Goal: Find specific page/section: Find specific page/section

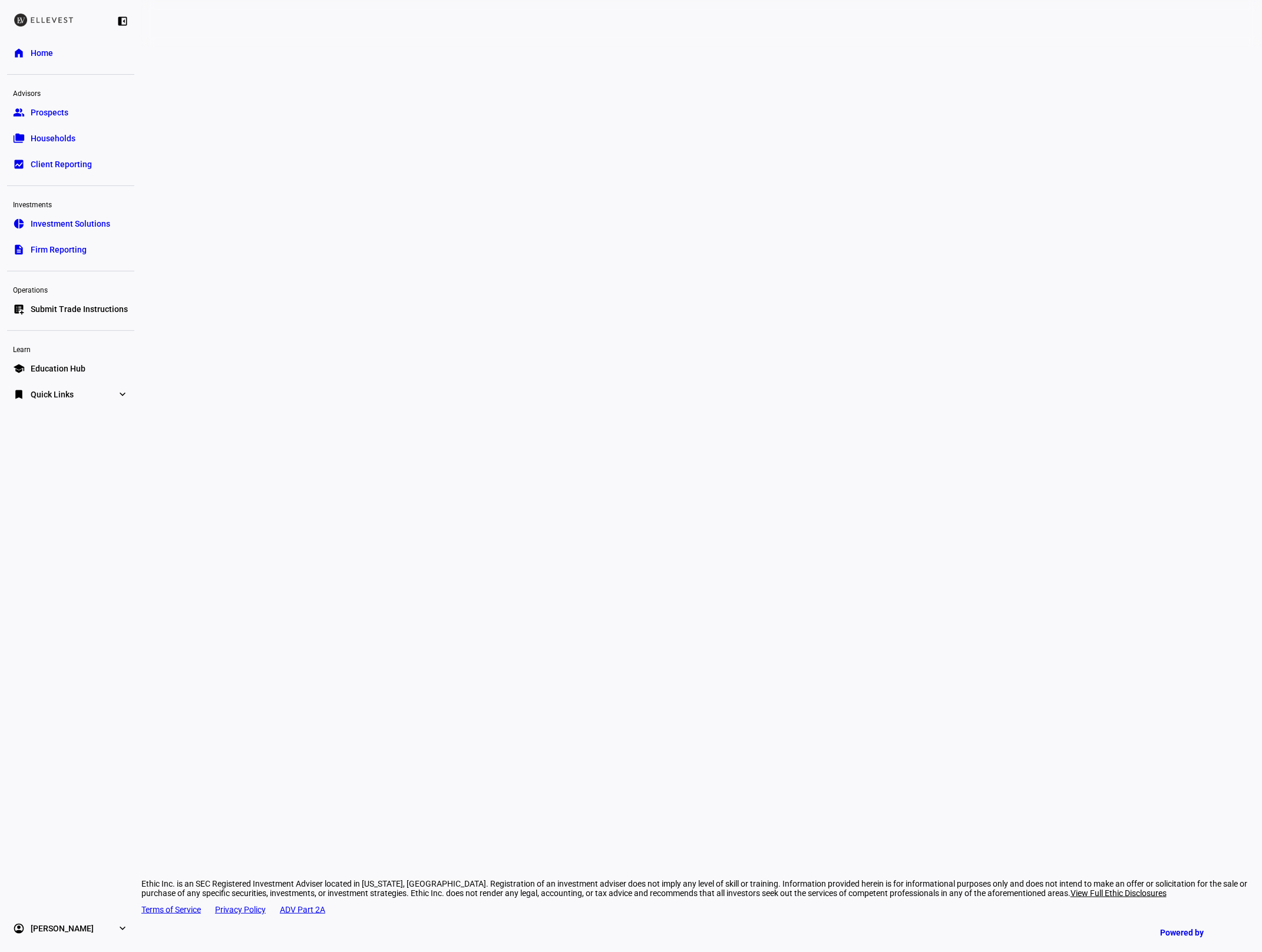
click at [28, 44] on link "home Home" at bounding box center [71, 53] width 127 height 24
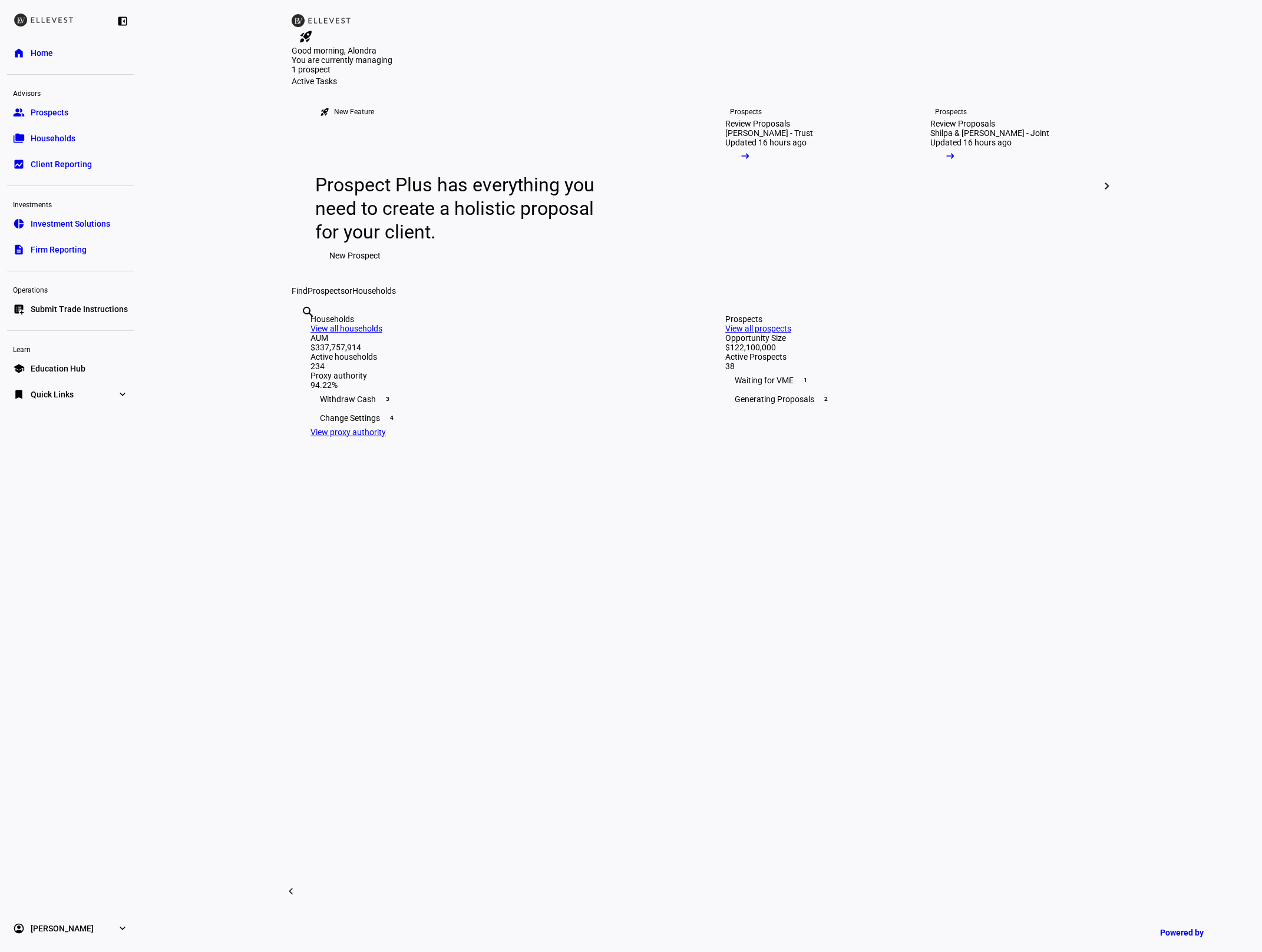
click at [303, 335] on input "text" at bounding box center [302, 327] width 3 height 14
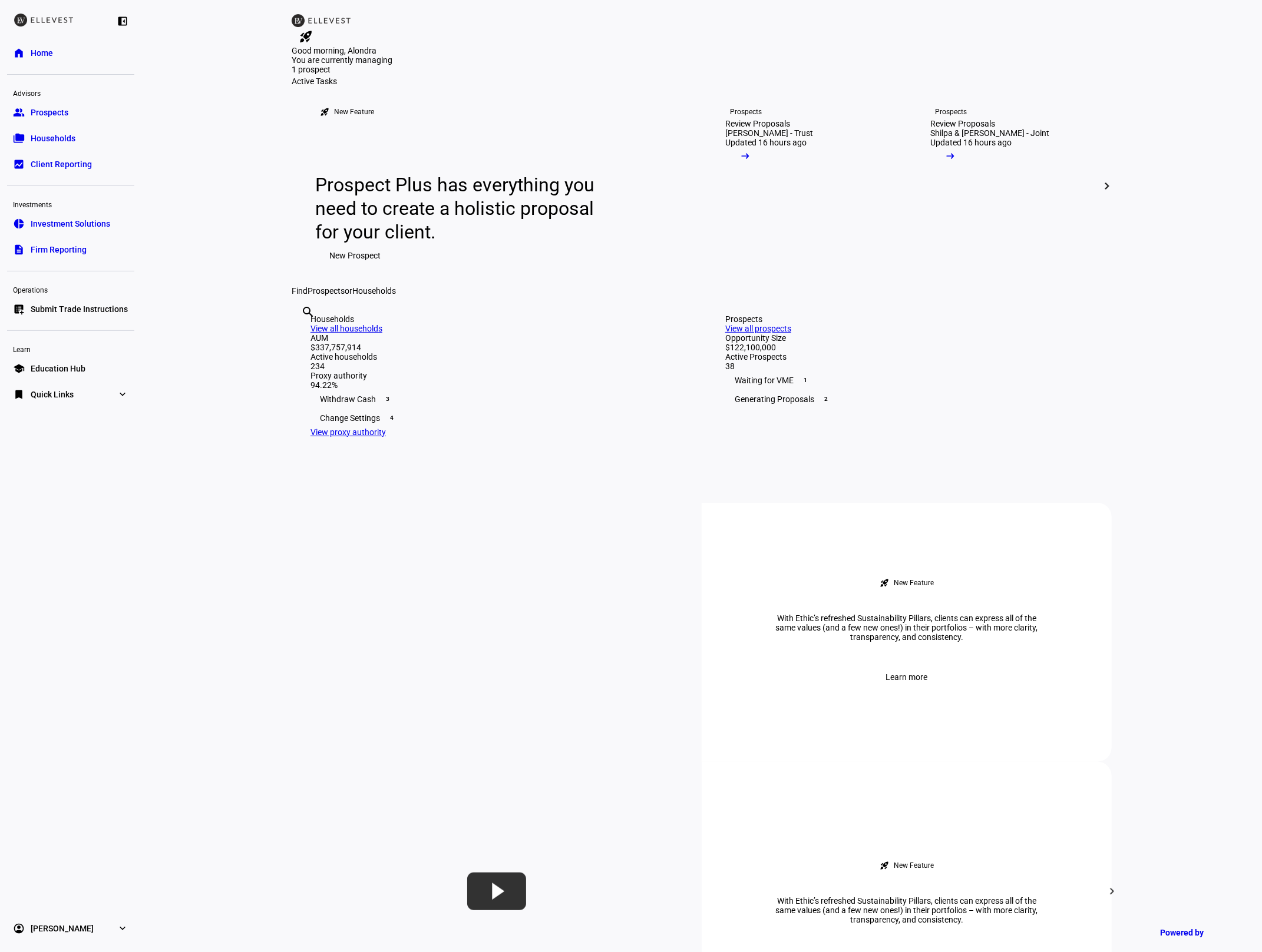
click at [303, 335] on input "text" at bounding box center [302, 327] width 3 height 14
type input "selden"
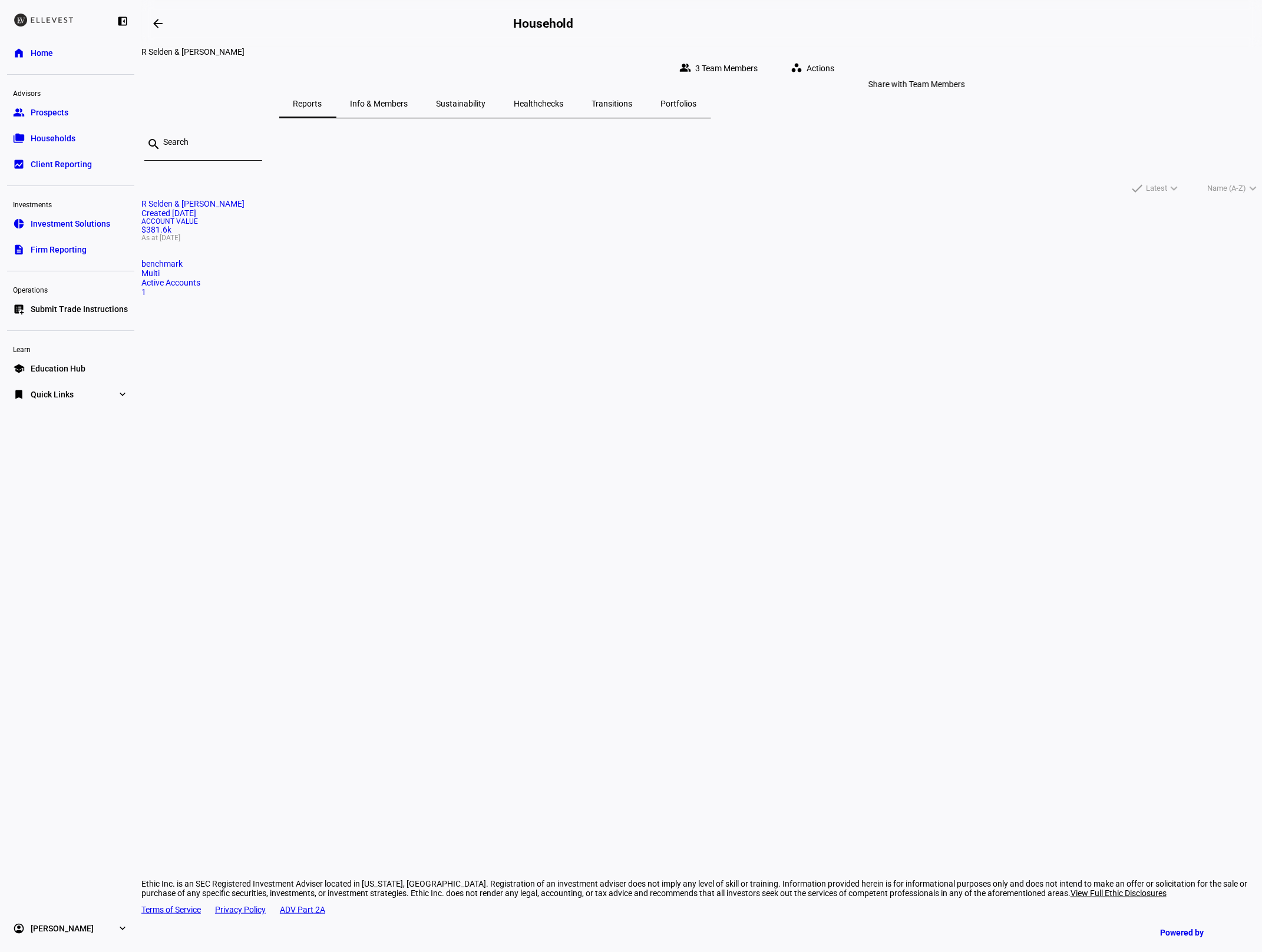
click at [757, 61] on span "3 Team Members" at bounding box center [726, 69] width 63 height 24
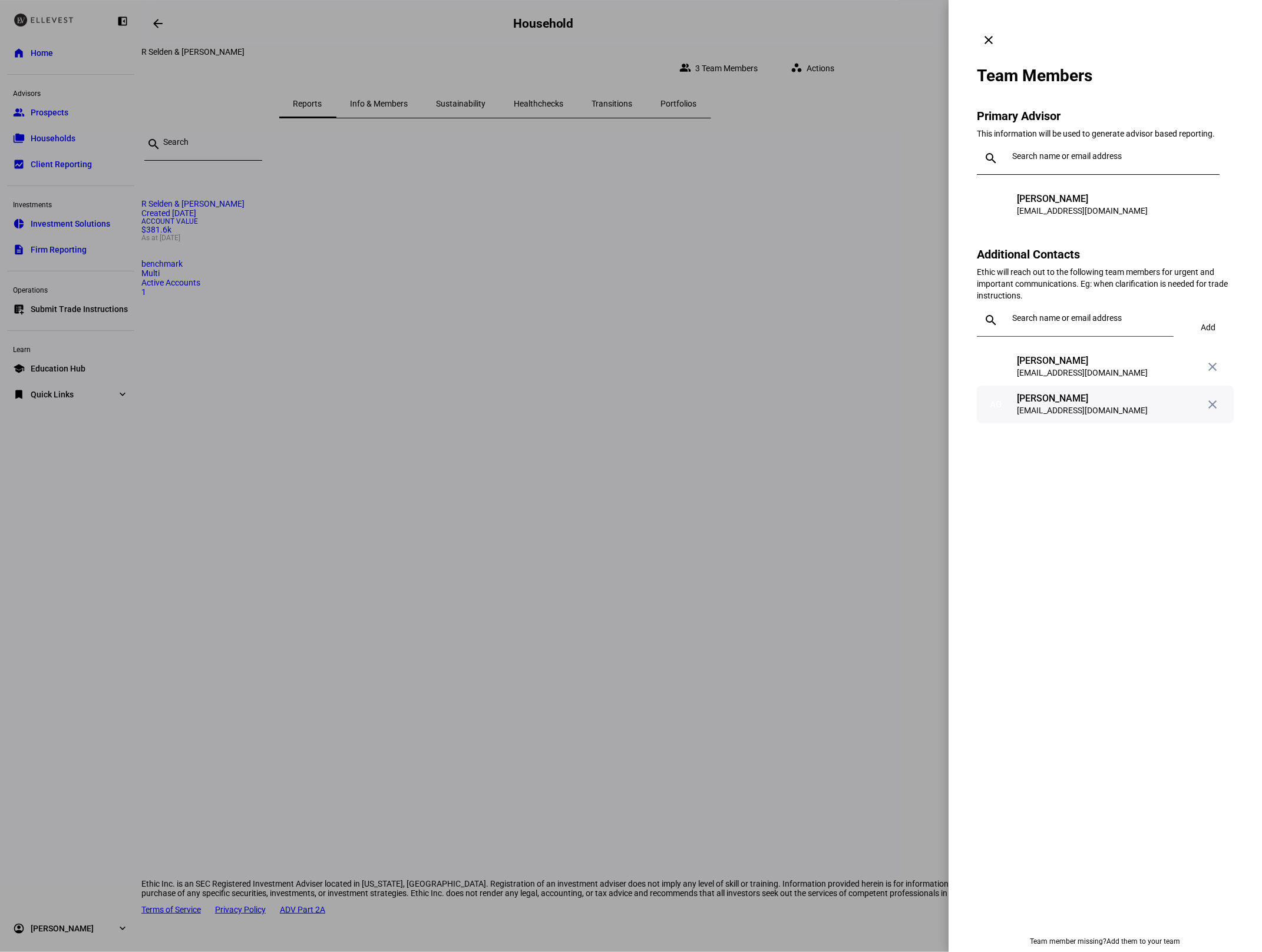
click at [1212, 397] on mat-icon "close" at bounding box center [1212, 404] width 14 height 14
click at [995, 33] on mat-icon "clear" at bounding box center [988, 40] width 14 height 14
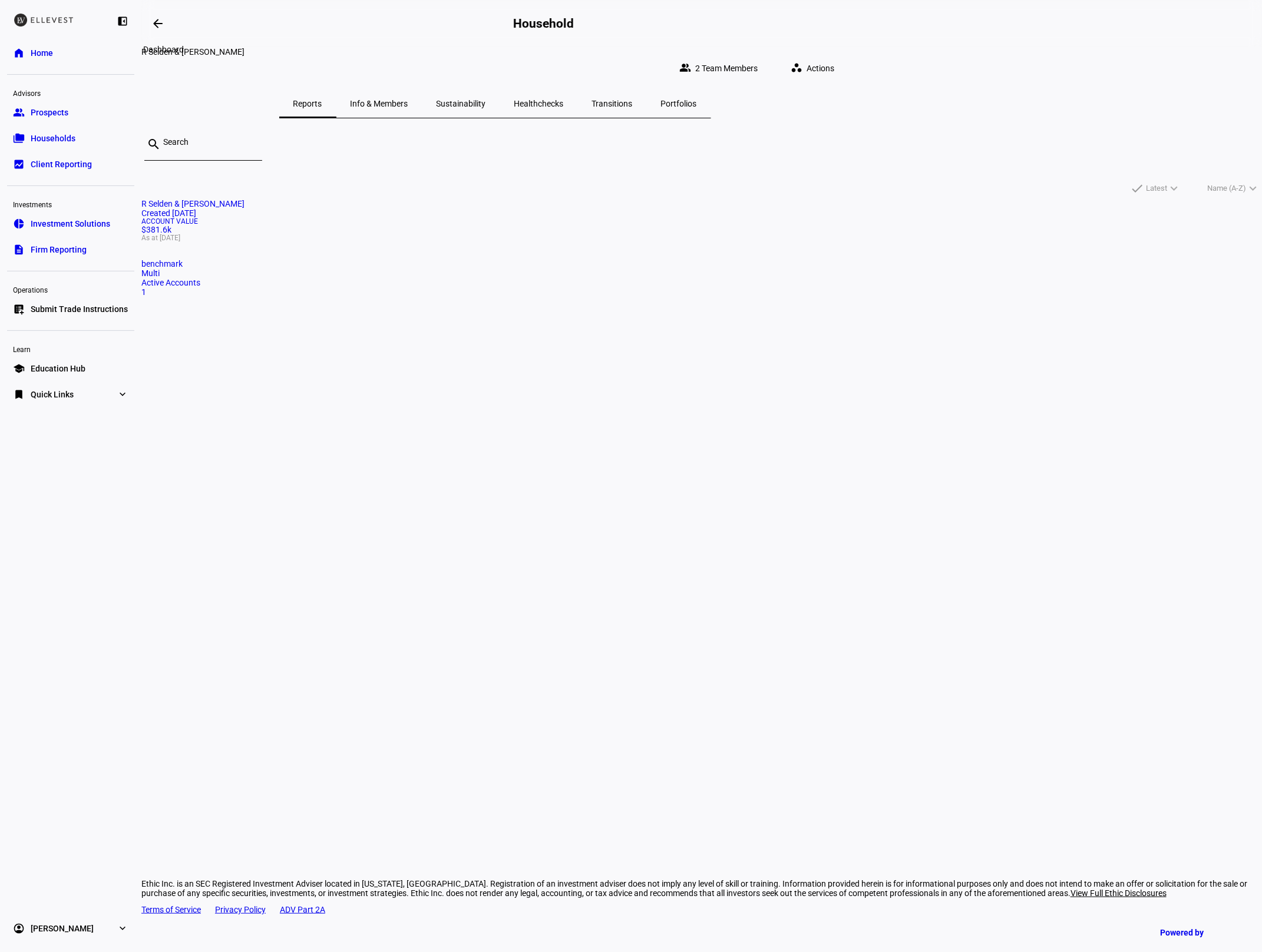
click at [156, 22] on mat-icon "arrow_backwards" at bounding box center [157, 23] width 14 height 14
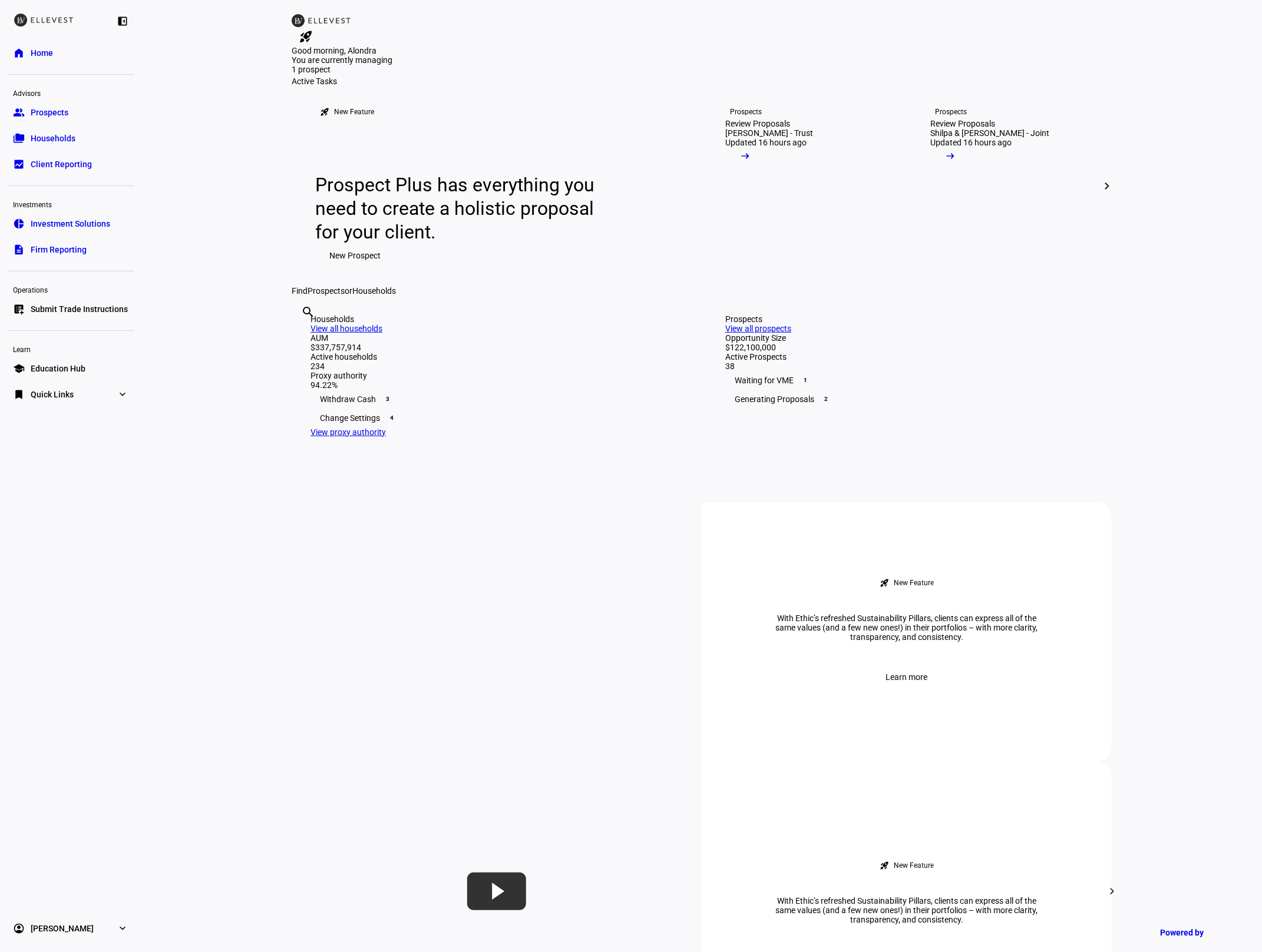
click at [303, 335] on input "text" at bounding box center [302, 327] width 3 height 14
type input "umari"
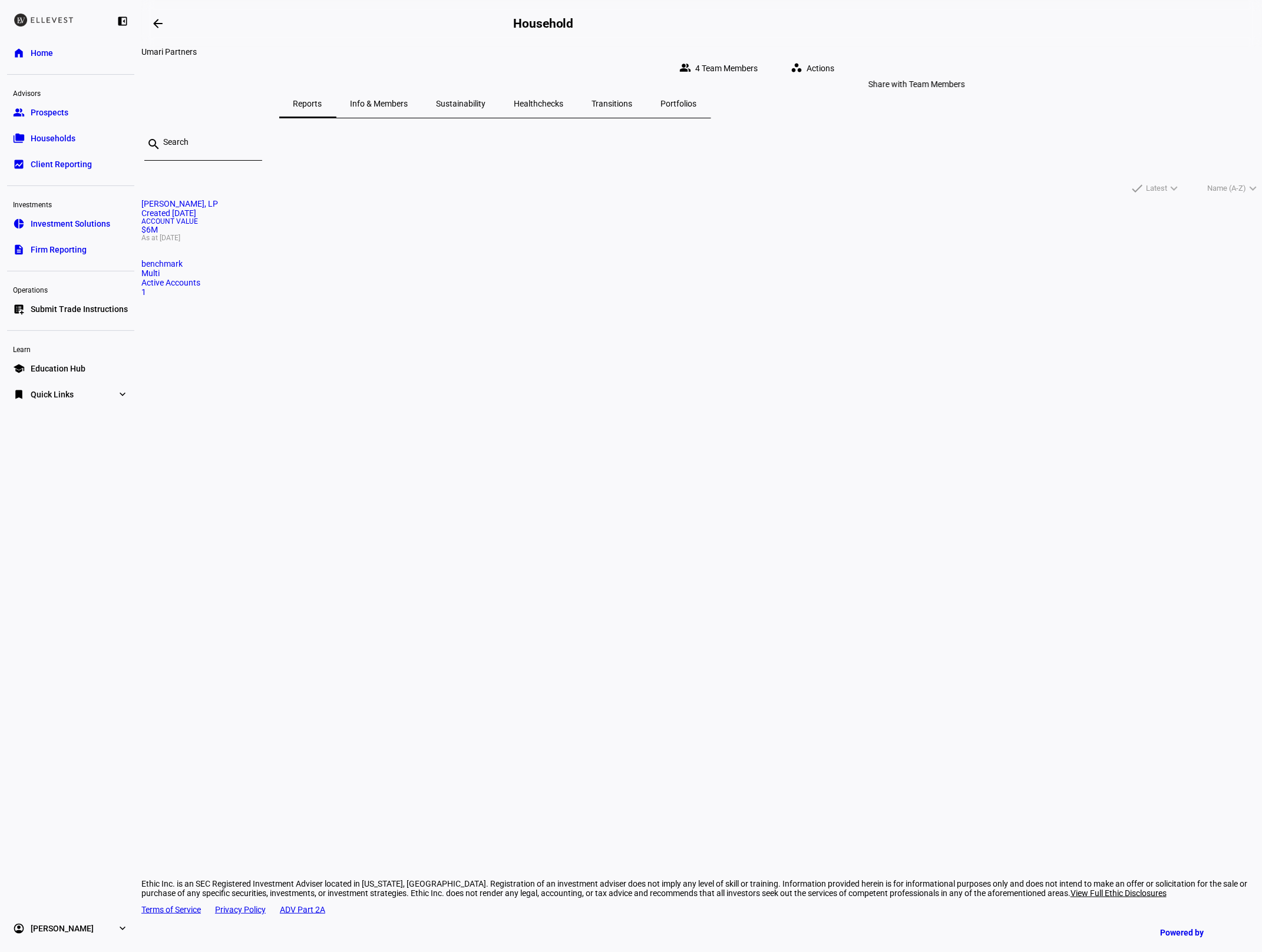
click at [757, 63] on span "4 Team Members" at bounding box center [726, 69] width 63 height 24
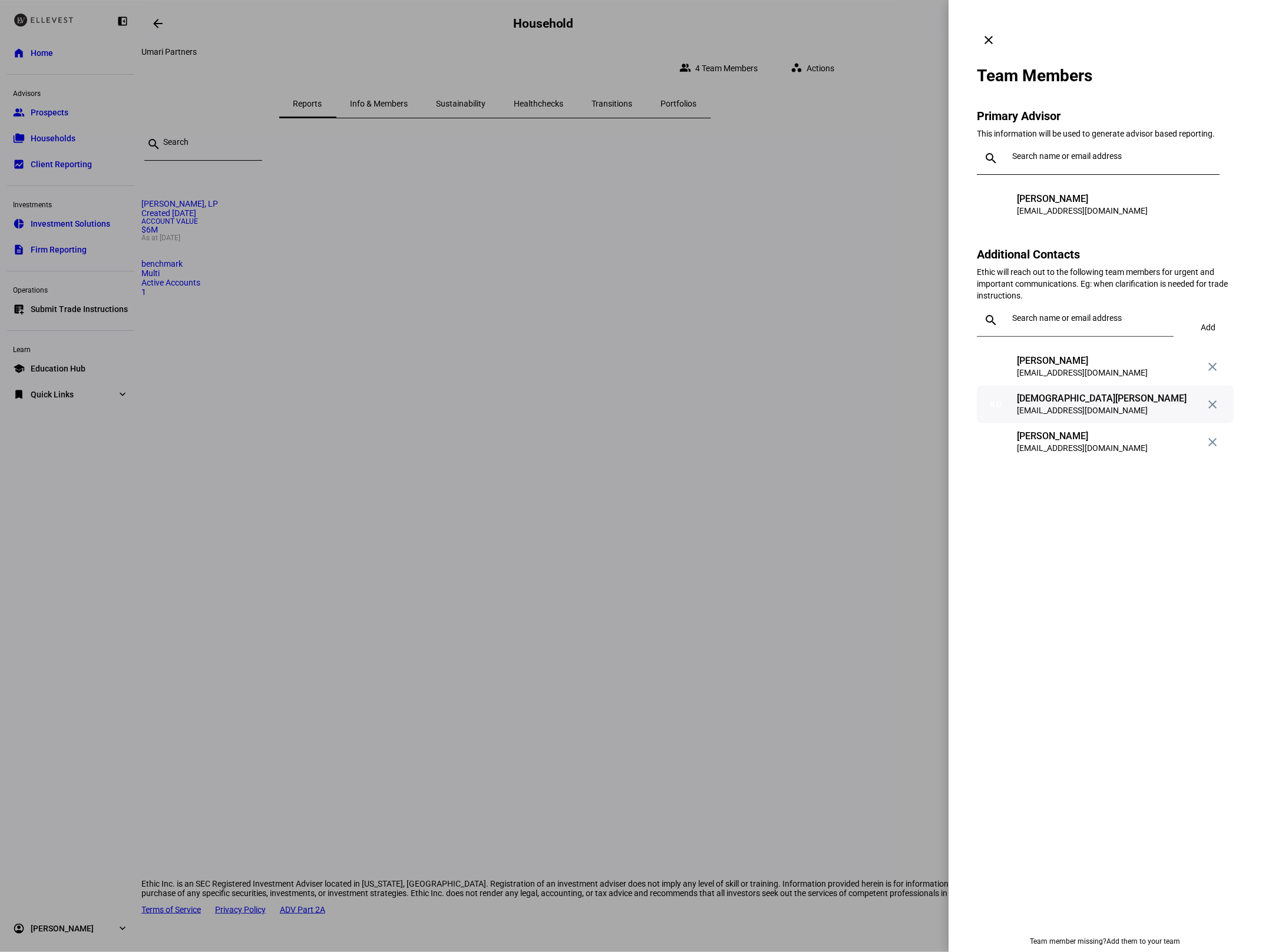
click at [1218, 390] on span at bounding box center [1212, 404] width 28 height 28
click at [799, 259] on div at bounding box center [631, 476] width 1262 height 952
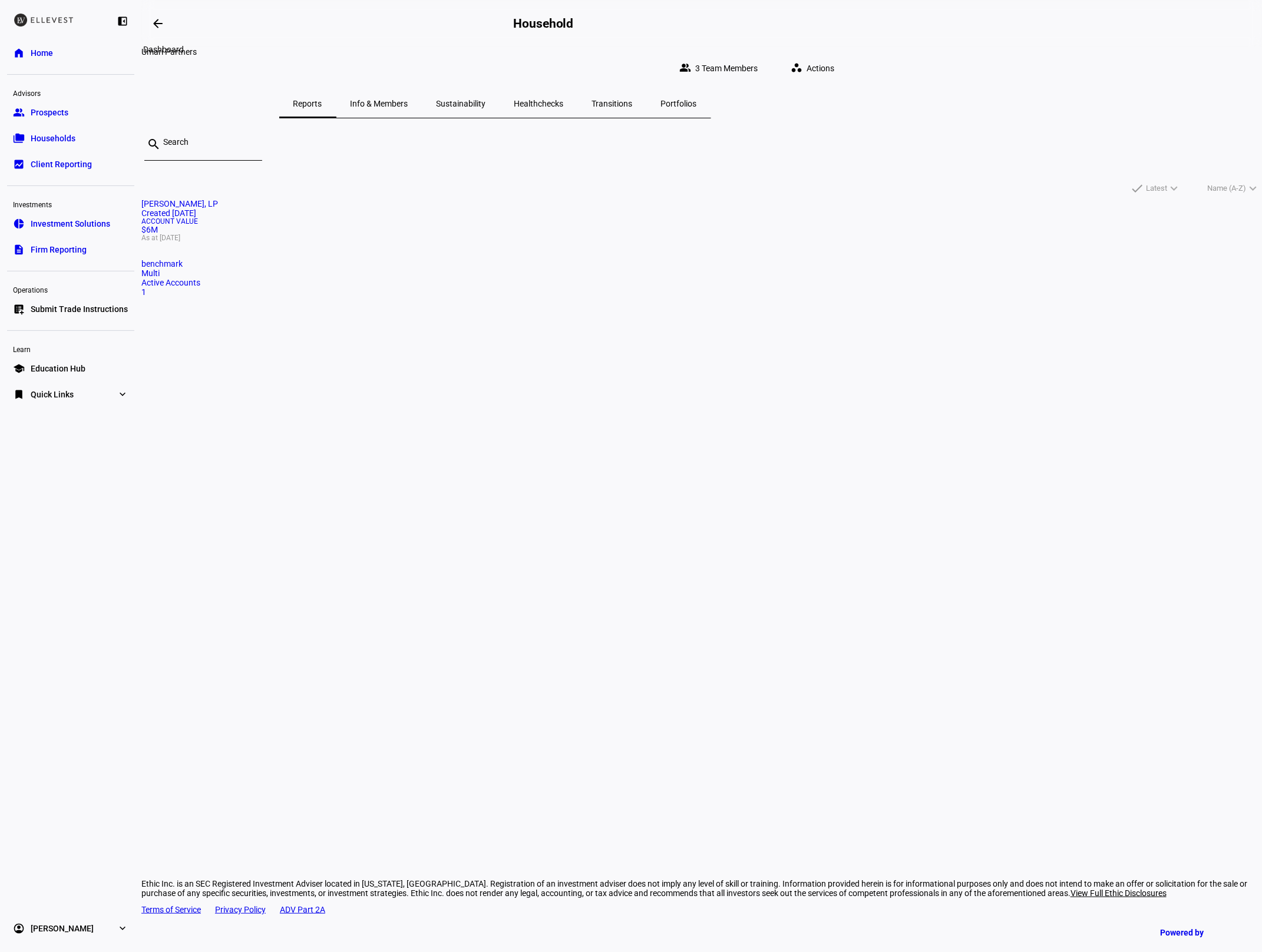
click at [166, 31] on span at bounding box center [158, 23] width 28 height 28
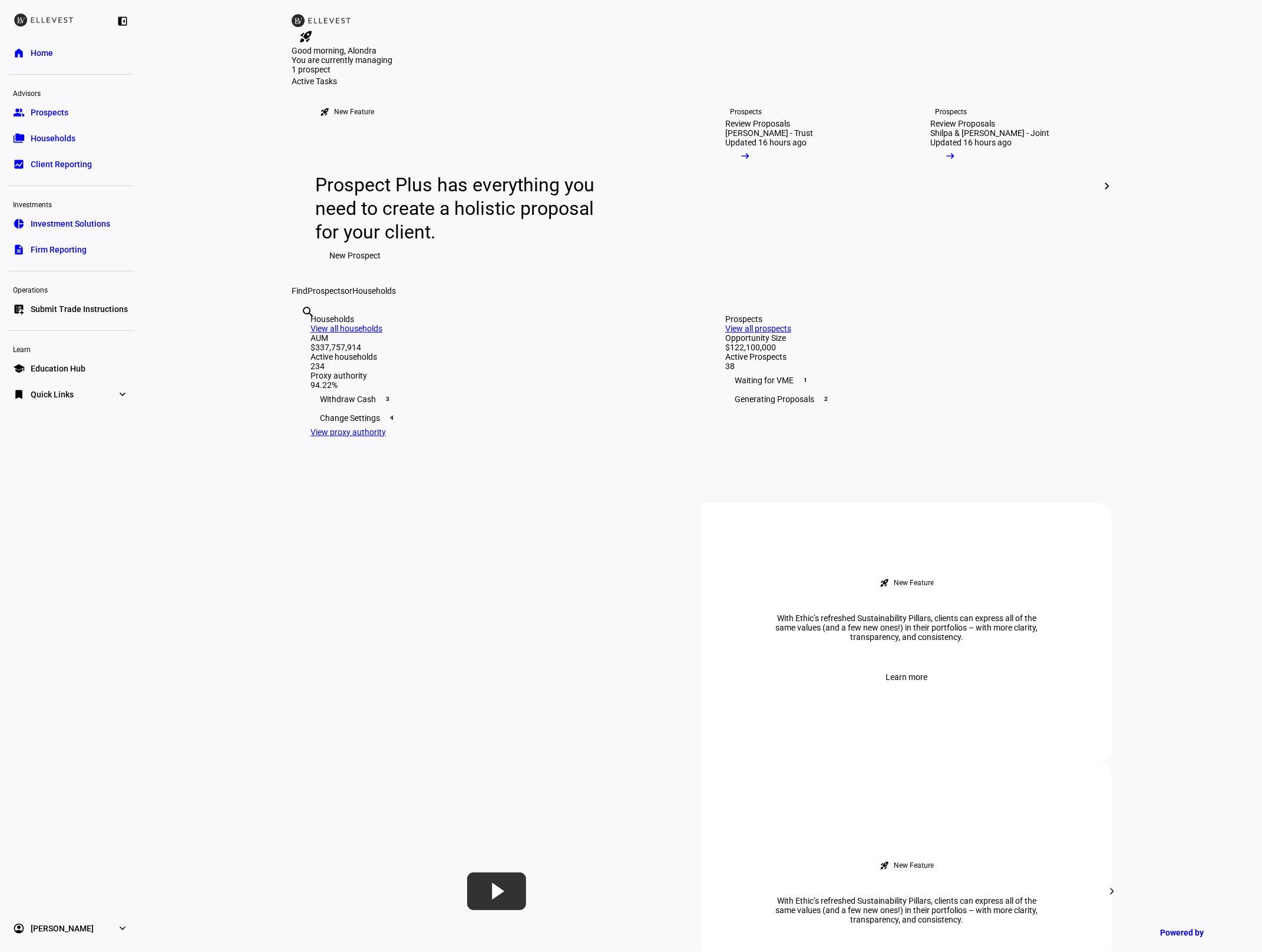
click at [303, 335] on input "text" at bounding box center [302, 327] width 3 height 14
type input "umari"
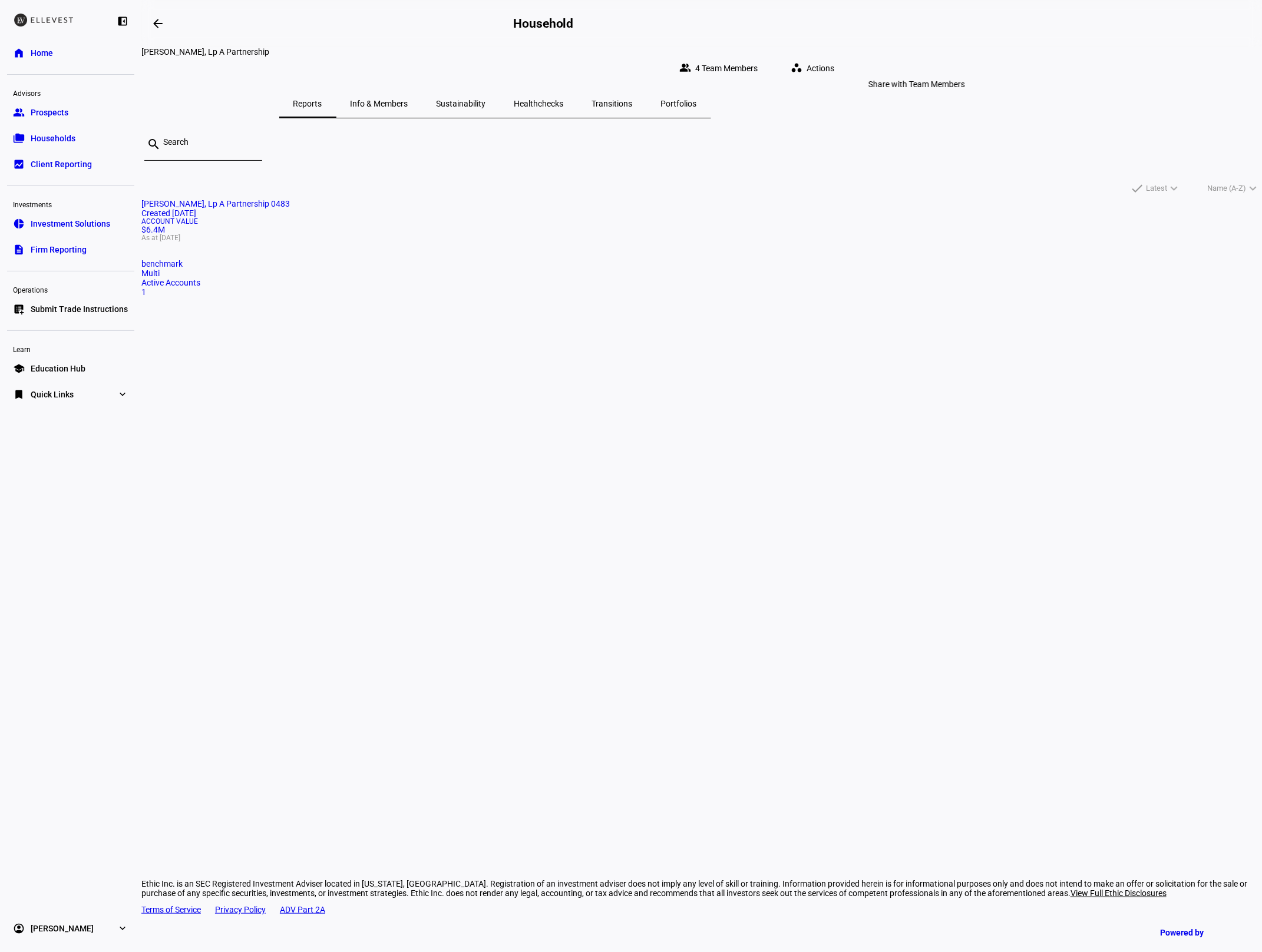
click at [757, 58] on span "4 Team Members" at bounding box center [726, 69] width 63 height 24
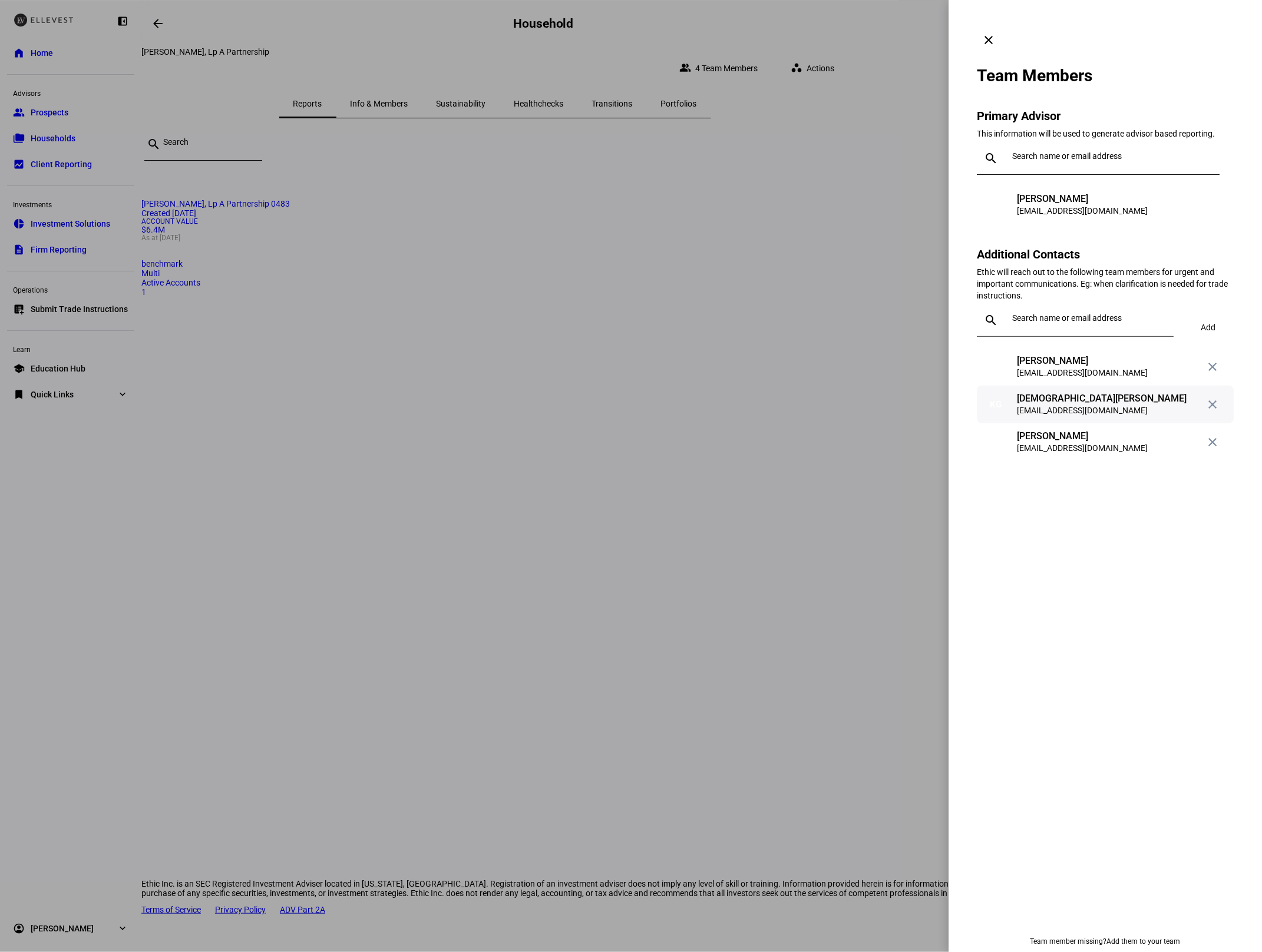
click at [1209, 397] on mat-icon "close" at bounding box center [1212, 404] width 14 height 14
click at [729, 258] on div at bounding box center [631, 476] width 1262 height 952
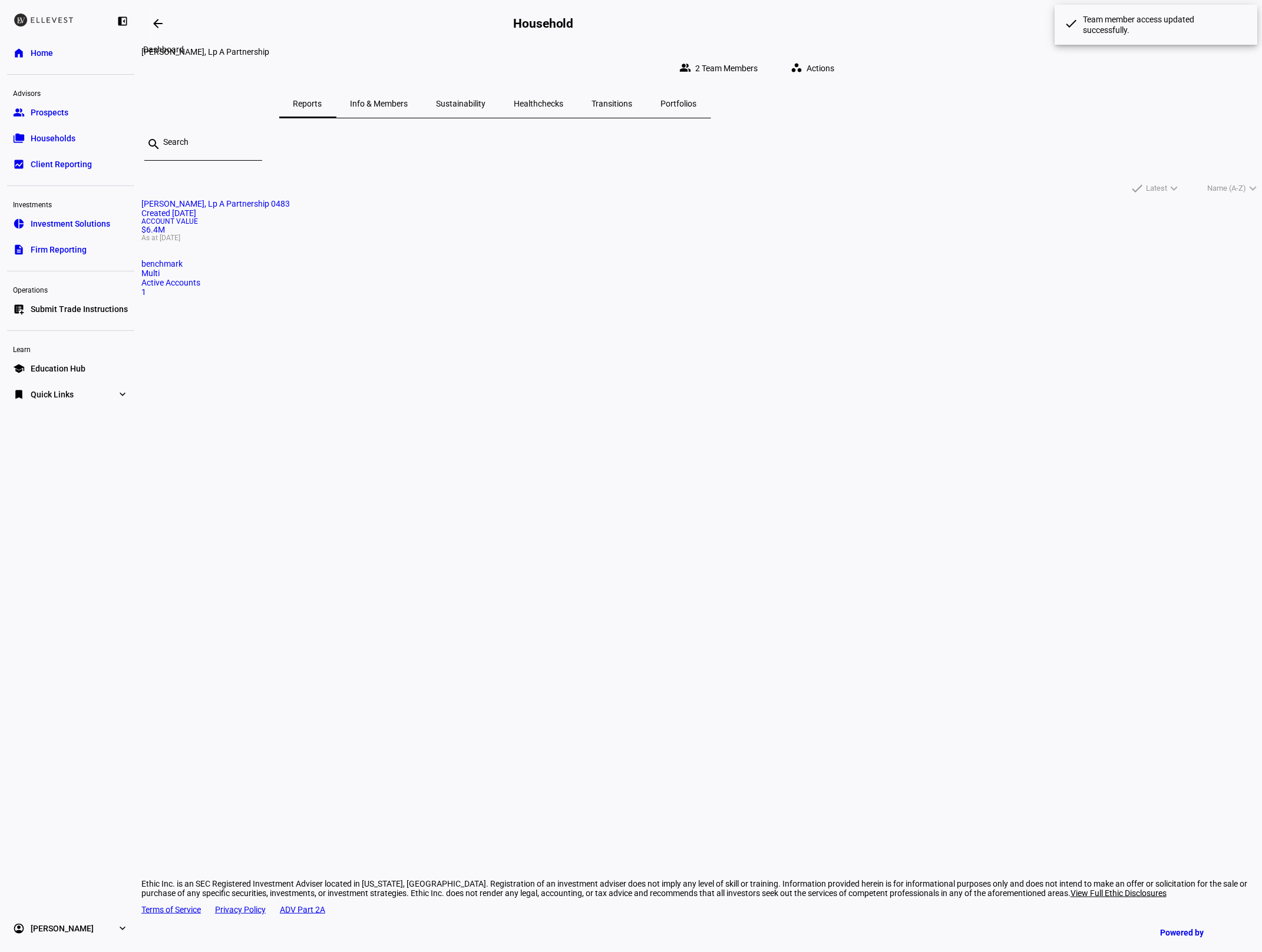
click at [157, 18] on mat-icon "arrow_backwards" at bounding box center [157, 23] width 14 height 14
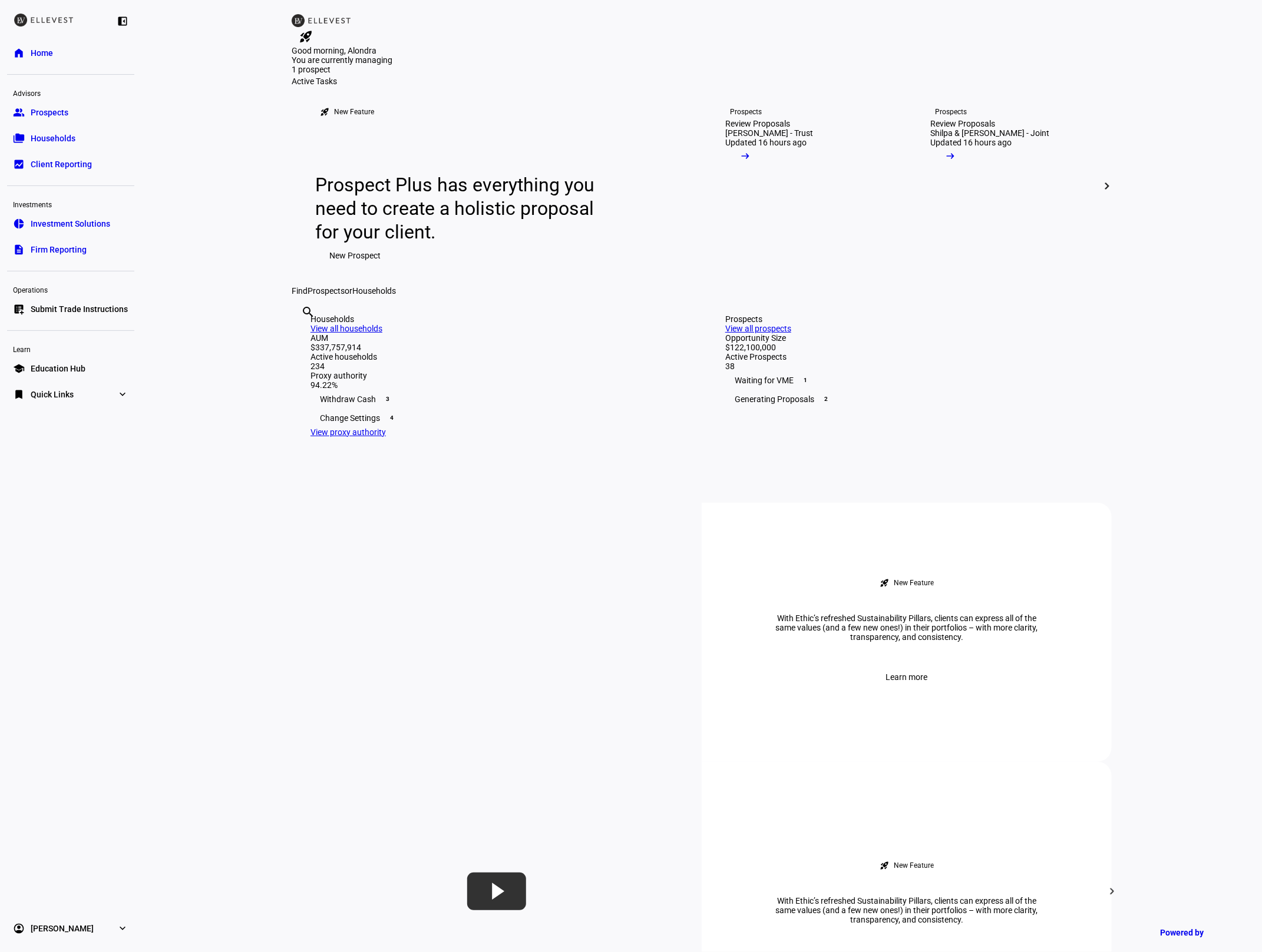
drag, startPoint x: 606, startPoint y: 473, endPoint x: 605, endPoint y: 480, distance: 7.1
click at [303, 335] on input "text" at bounding box center [302, 327] width 3 height 14
type input "everyw"
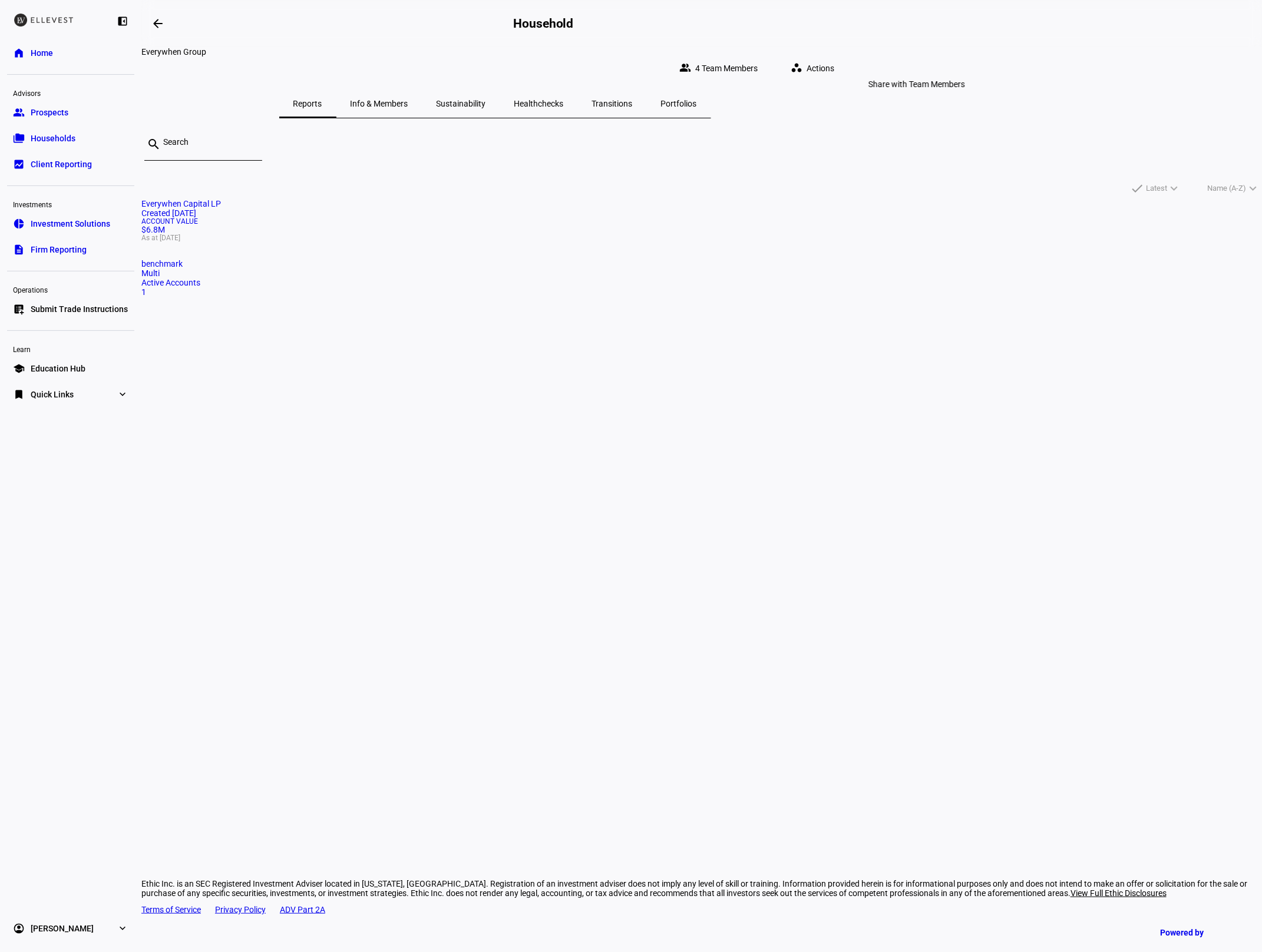
click at [757, 57] on span "4 Team Members" at bounding box center [726, 69] width 63 height 24
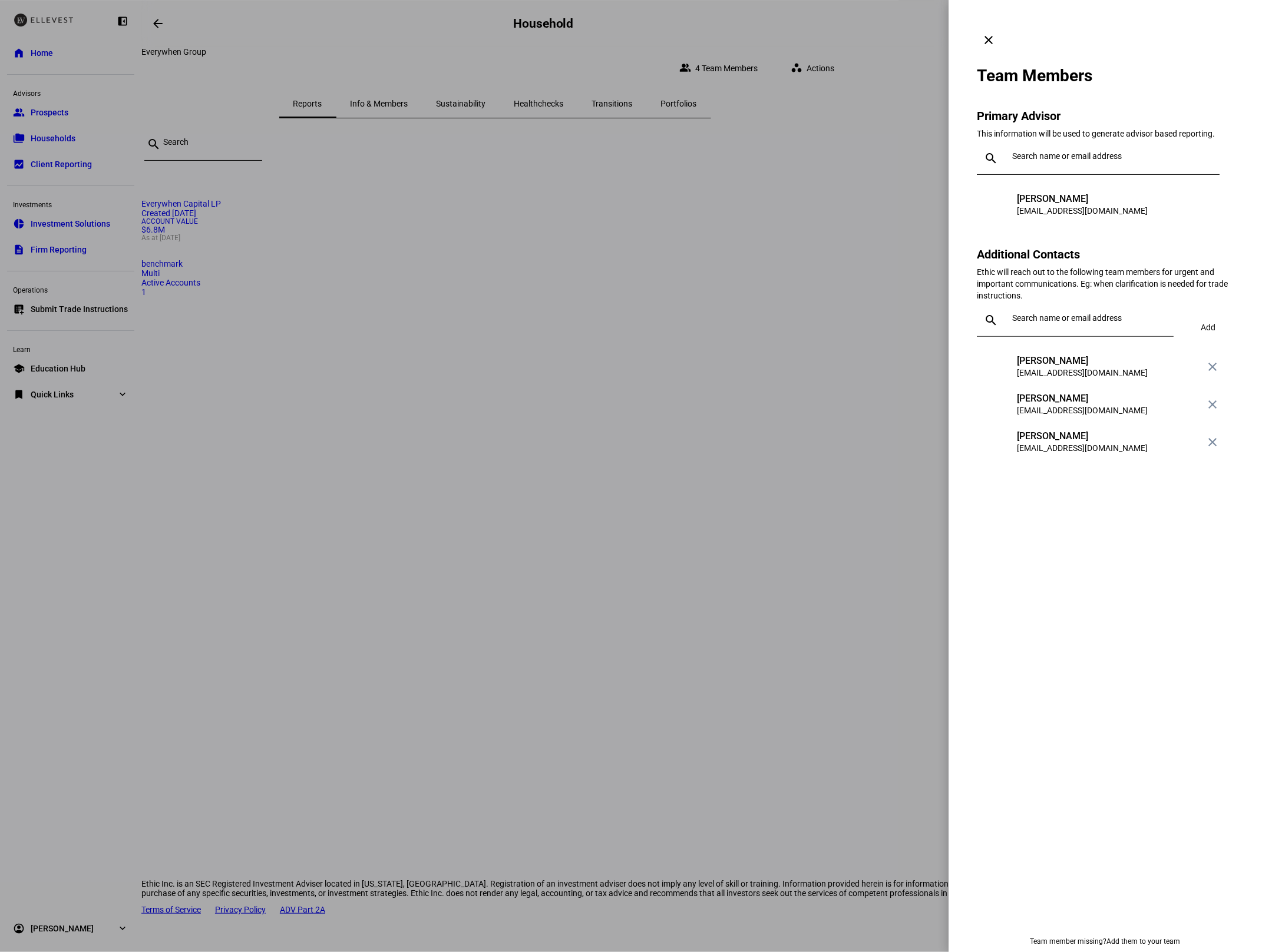
click at [821, 253] on div at bounding box center [631, 476] width 1262 height 952
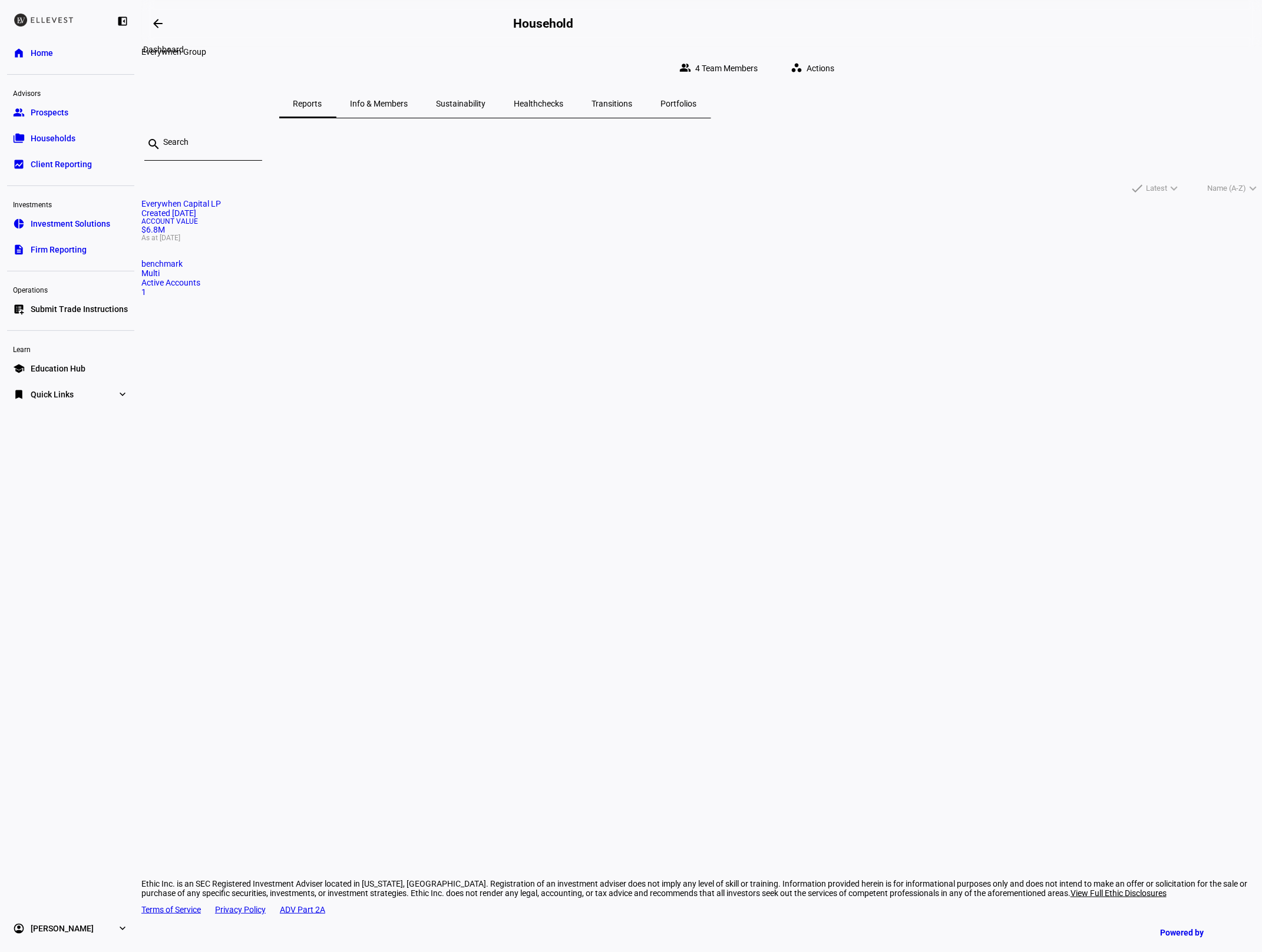
click at [155, 22] on mat-icon "arrow_backwards" at bounding box center [157, 23] width 14 height 14
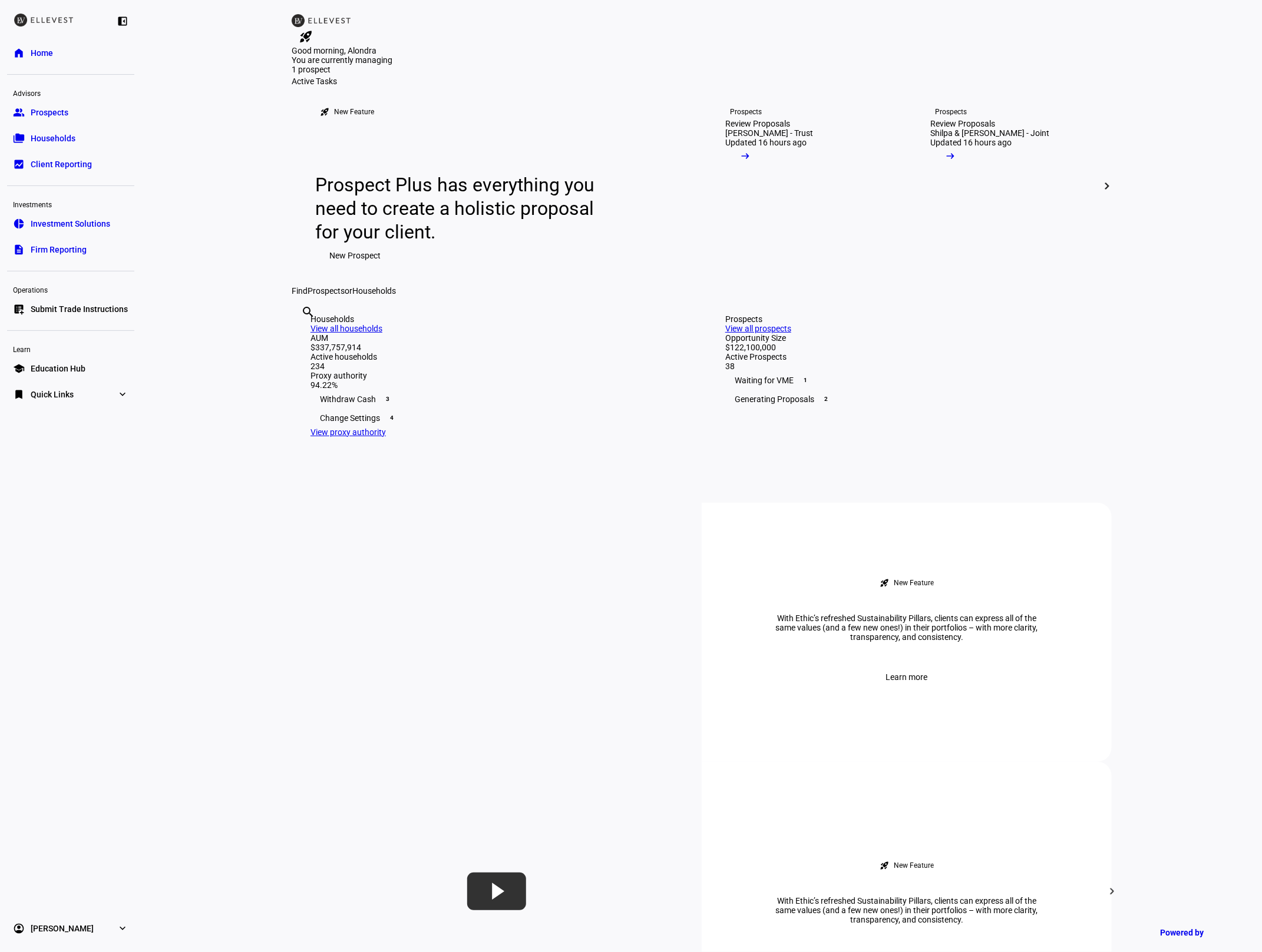
click at [303, 335] on input "text" at bounding box center [302, 327] width 3 height 14
type input "everywh"
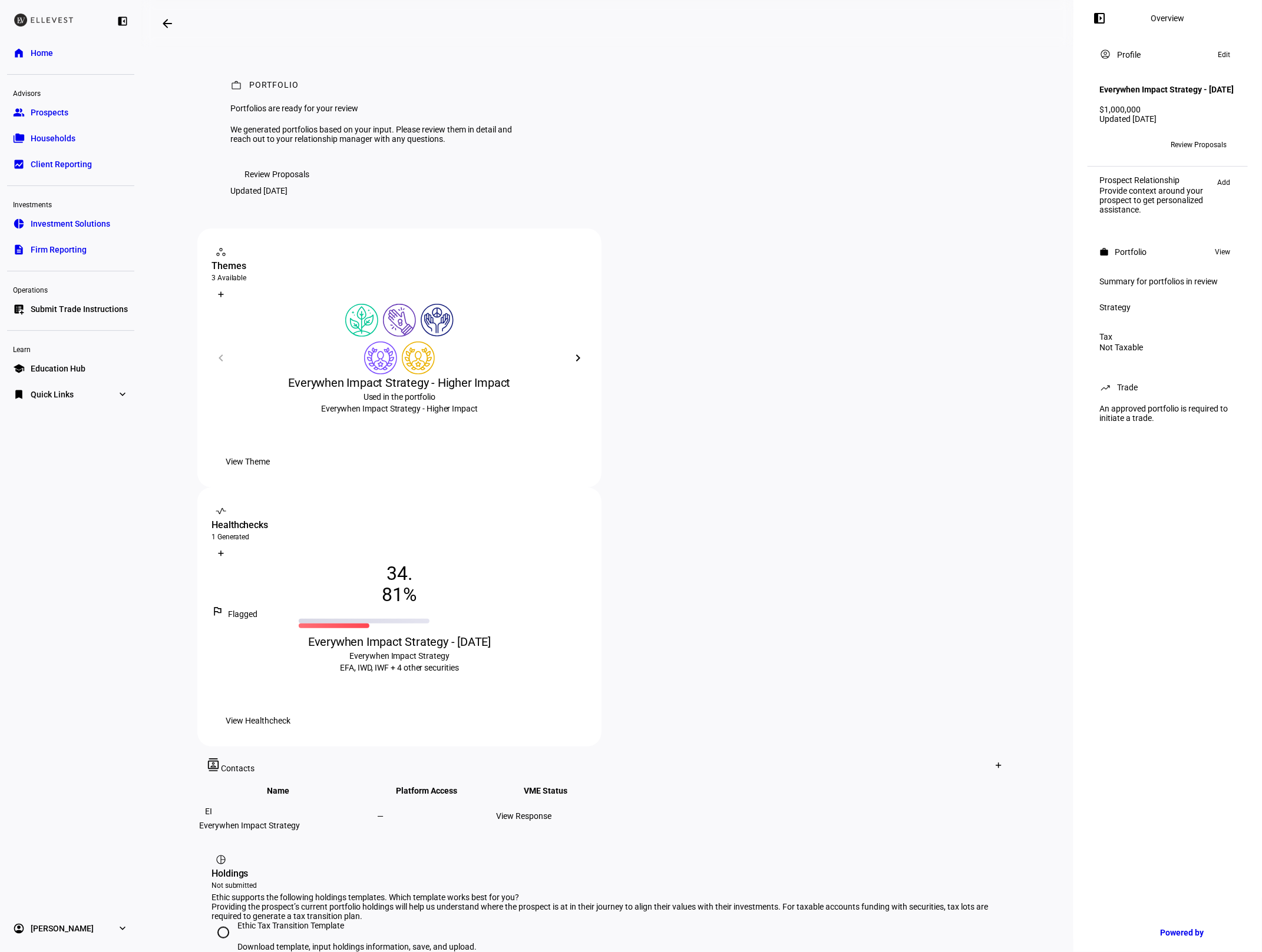
click at [161, 14] on span at bounding box center [167, 23] width 28 height 28
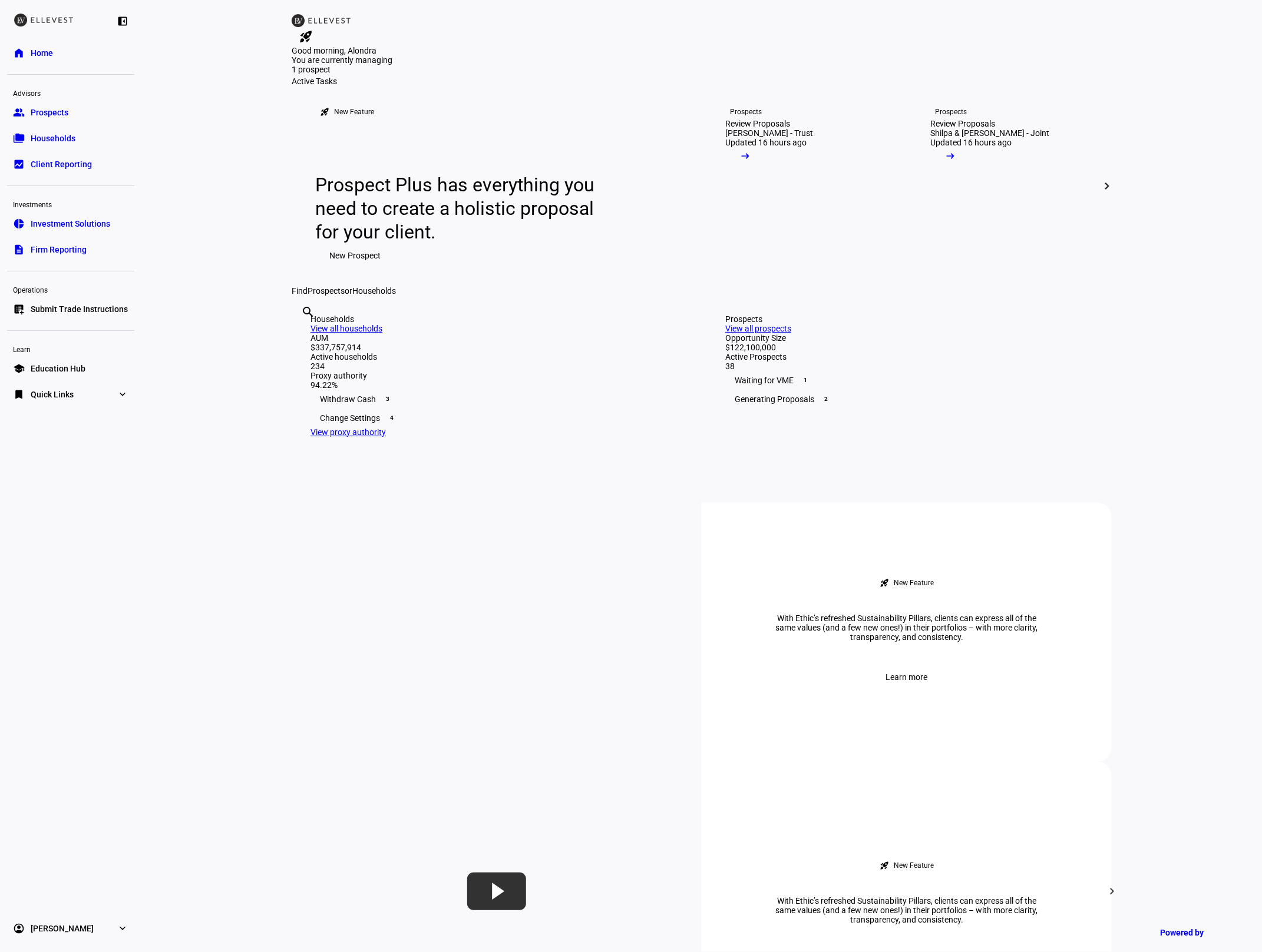
click at [303, 335] on input "text" at bounding box center [302, 327] width 3 height 14
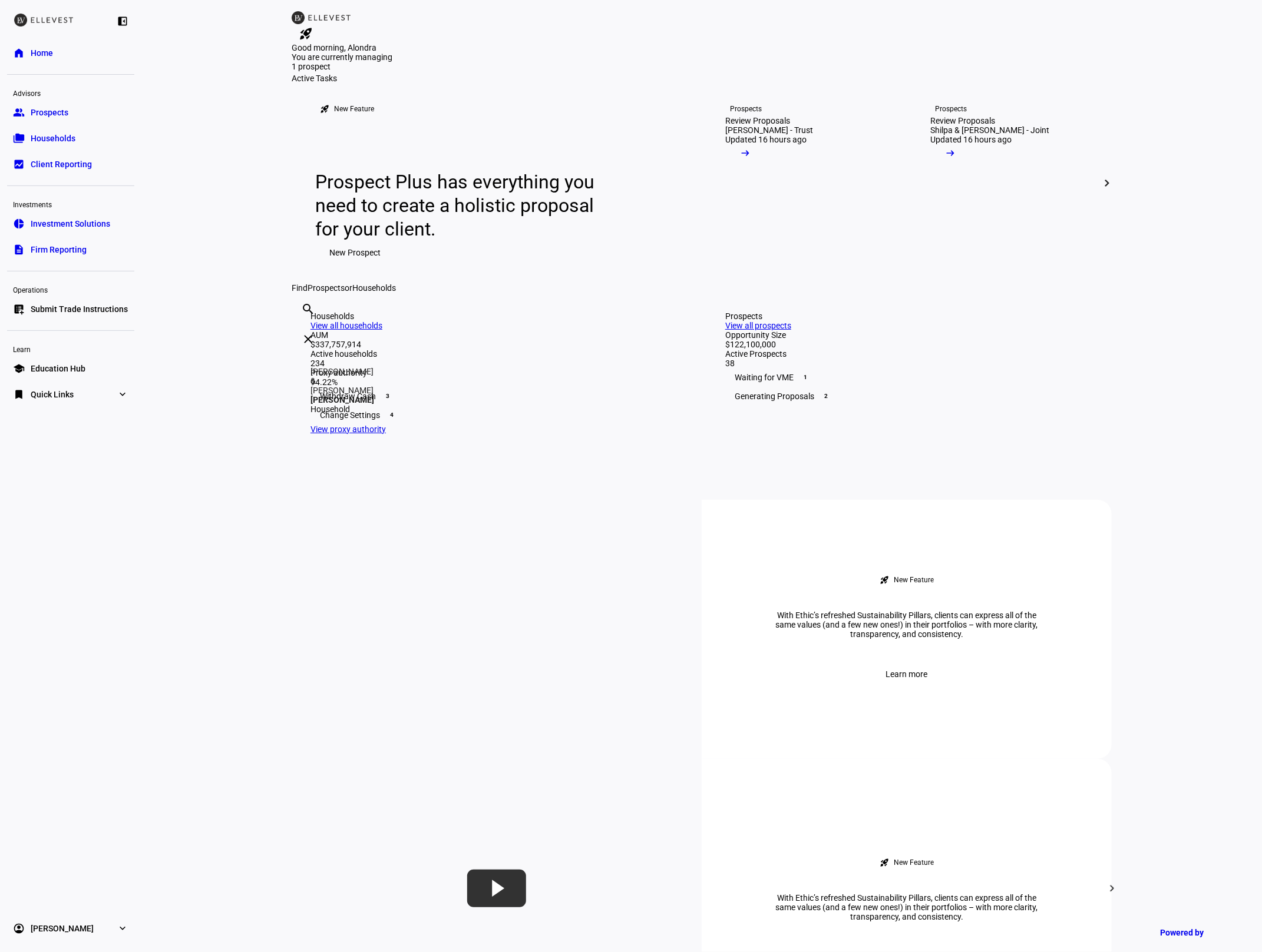
type input "dupree"
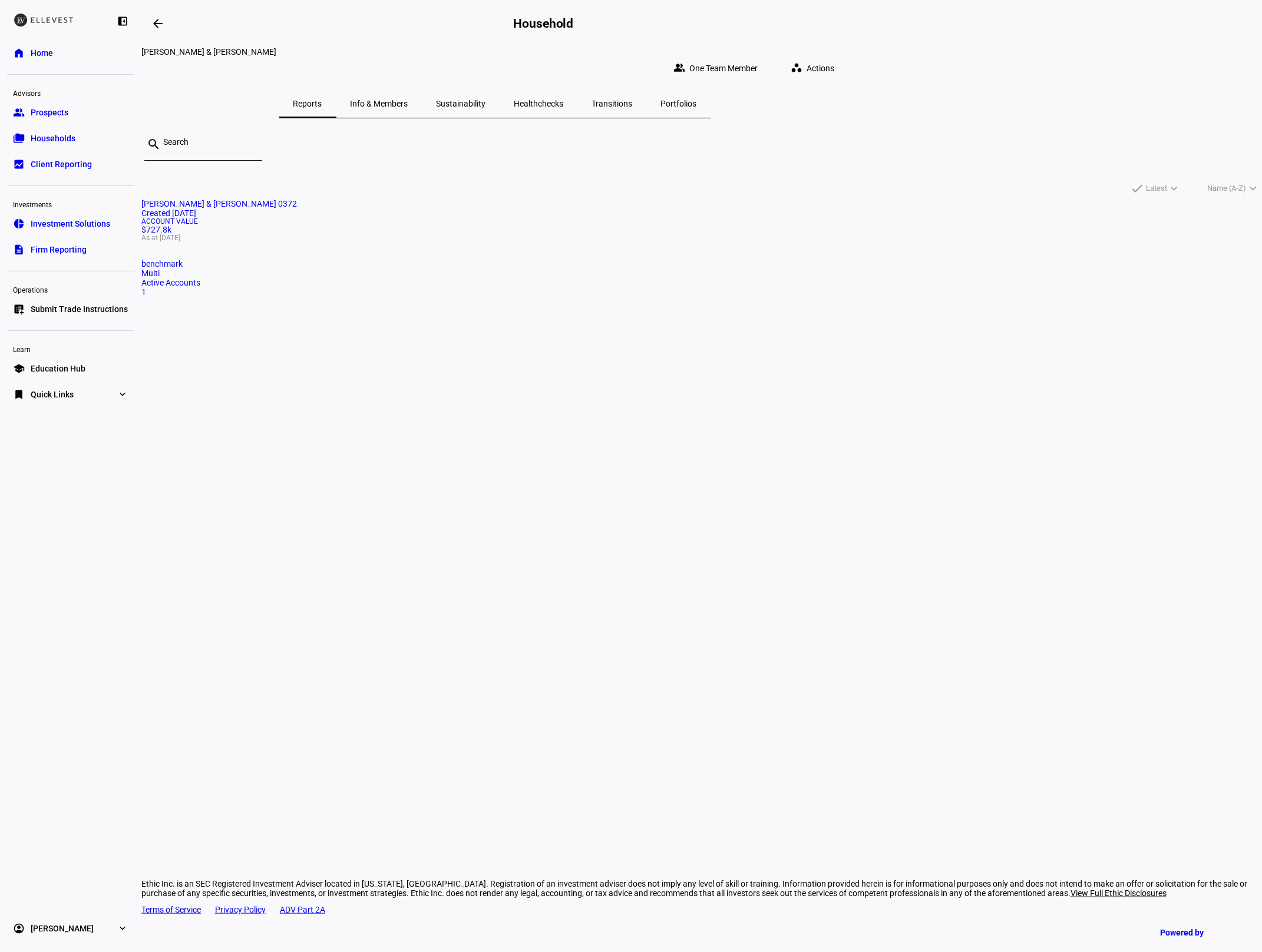
click at [505, 297] on mat-card "Daniel Adair & Lila L Dupree 0372 Created 2 years ago Account Value $727.8k As …" at bounding box center [701, 248] width 1121 height 98
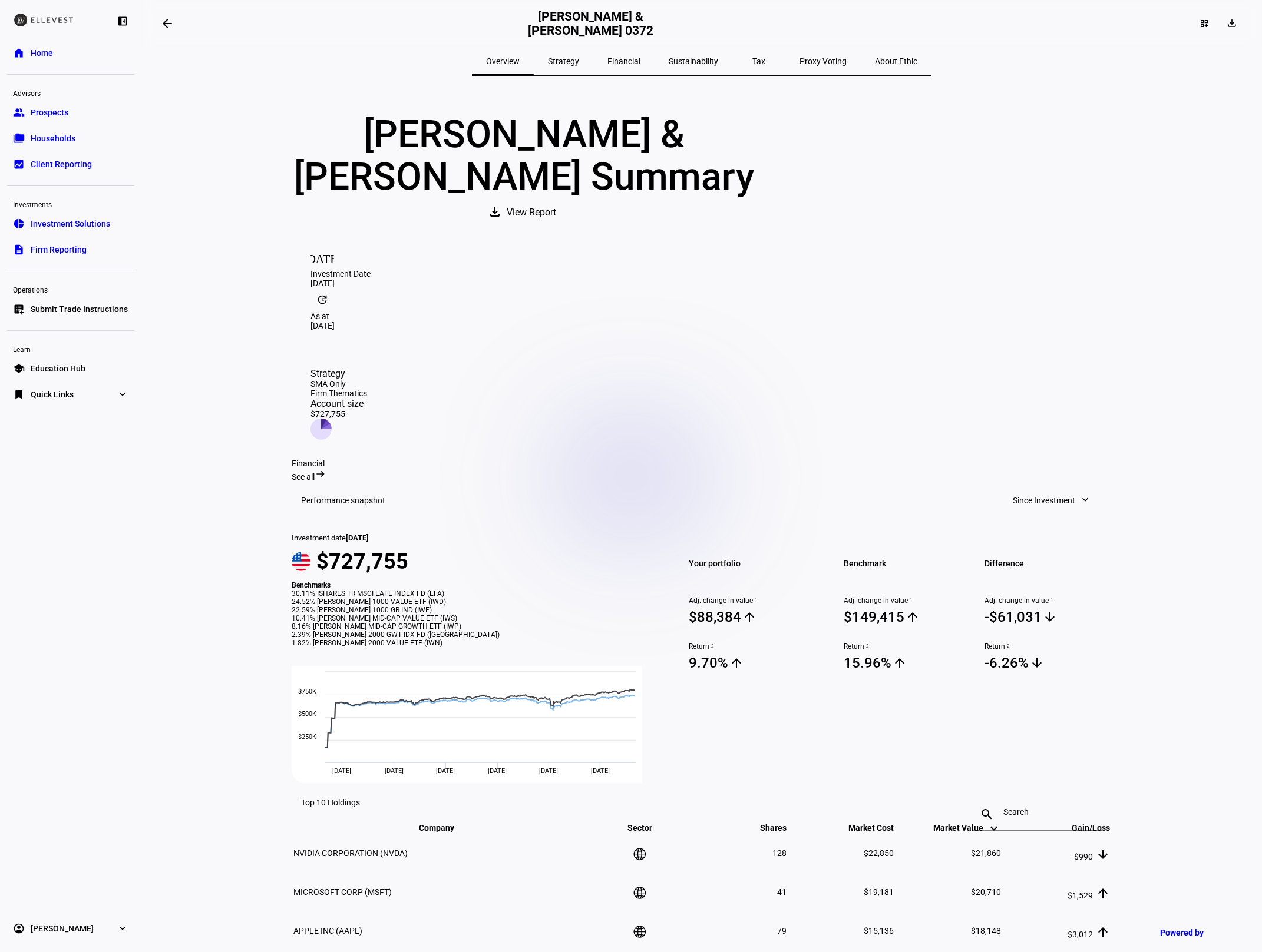
click at [166, 24] on mat-icon "arrow_backwards" at bounding box center [167, 23] width 14 height 14
